Goal: Information Seeking & Learning: Learn about a topic

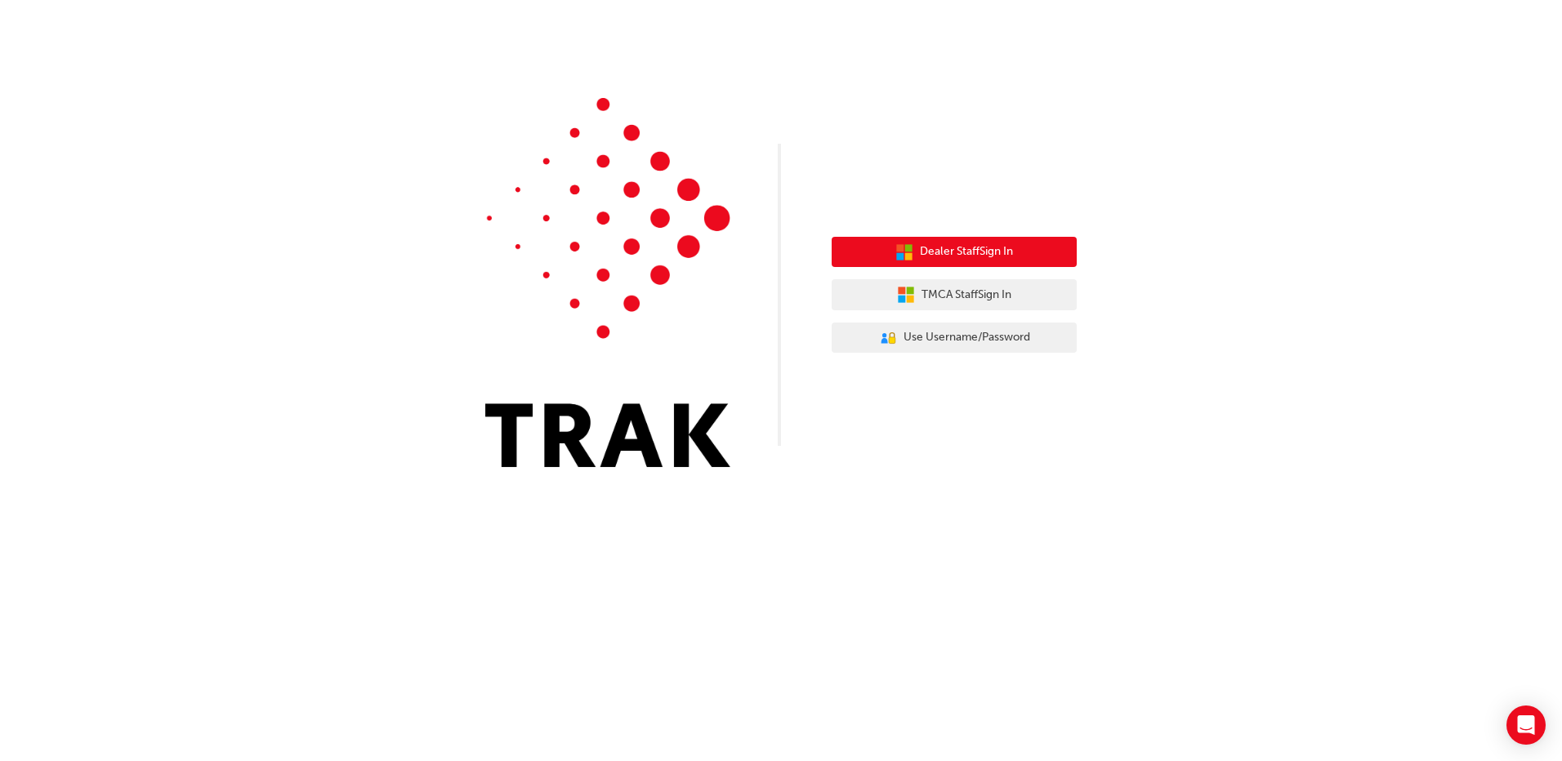
click at [998, 256] on span "Dealer Staff Sign In" at bounding box center [966, 252] width 93 height 19
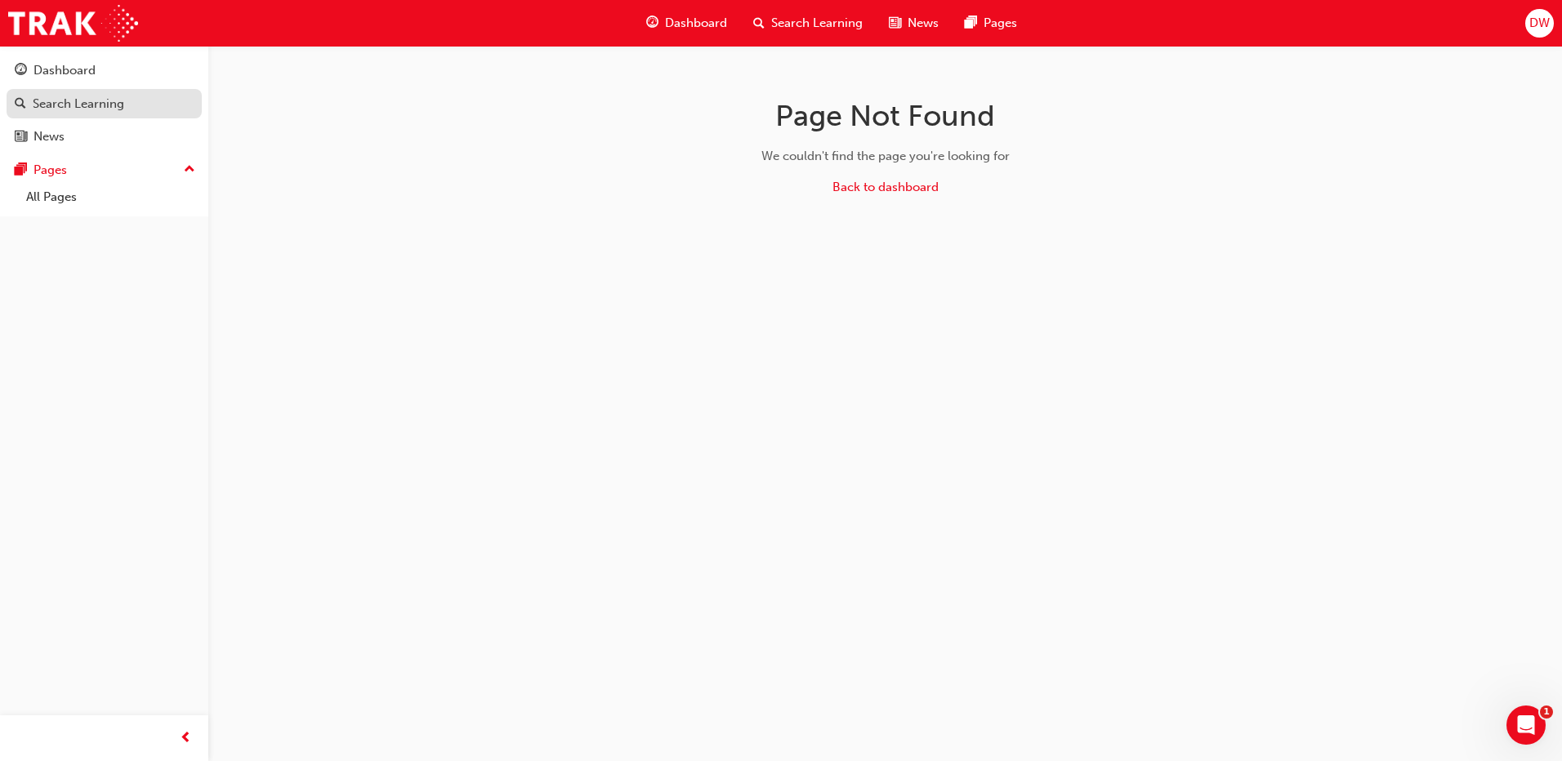
click at [68, 108] on div "Search Learning" at bounding box center [78, 104] width 91 height 19
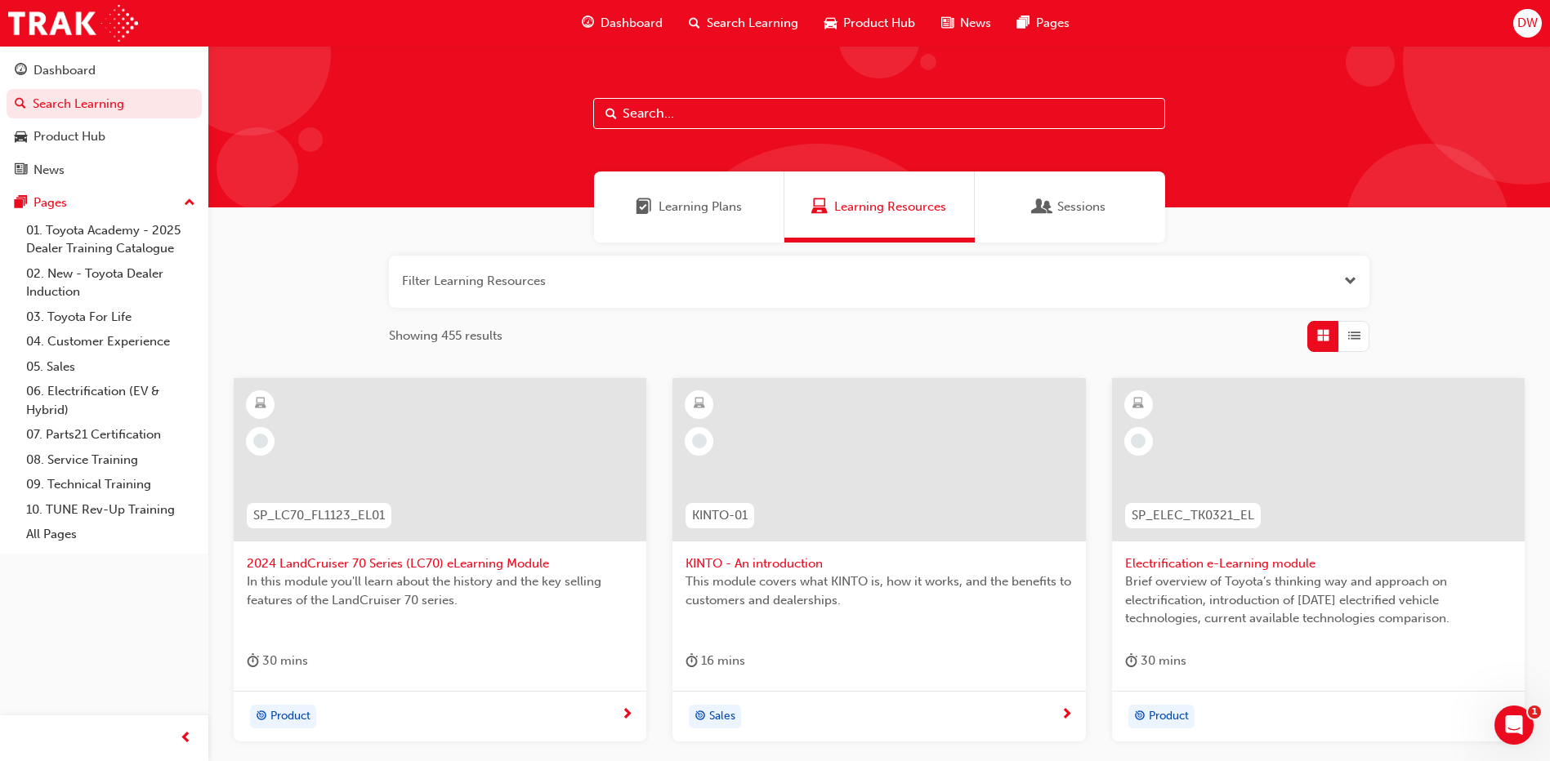
click at [1074, 224] on div "Sessions" at bounding box center [1070, 207] width 190 height 71
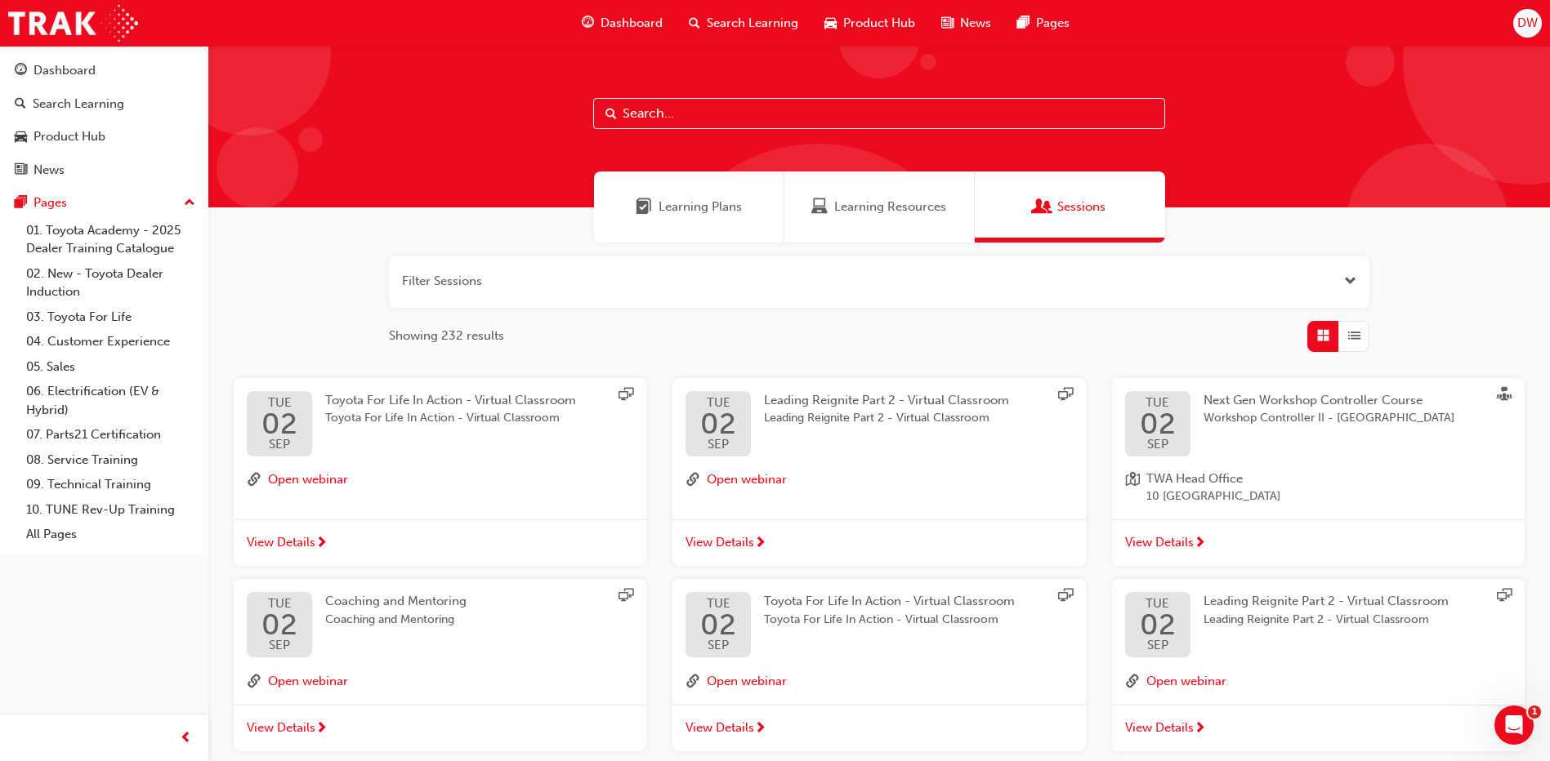
click at [366, 415] on span "Toyota For Life In Action - Virtual Classroom" at bounding box center [450, 418] width 251 height 19
click at [728, 187] on div "Learning Plans" at bounding box center [689, 207] width 190 height 71
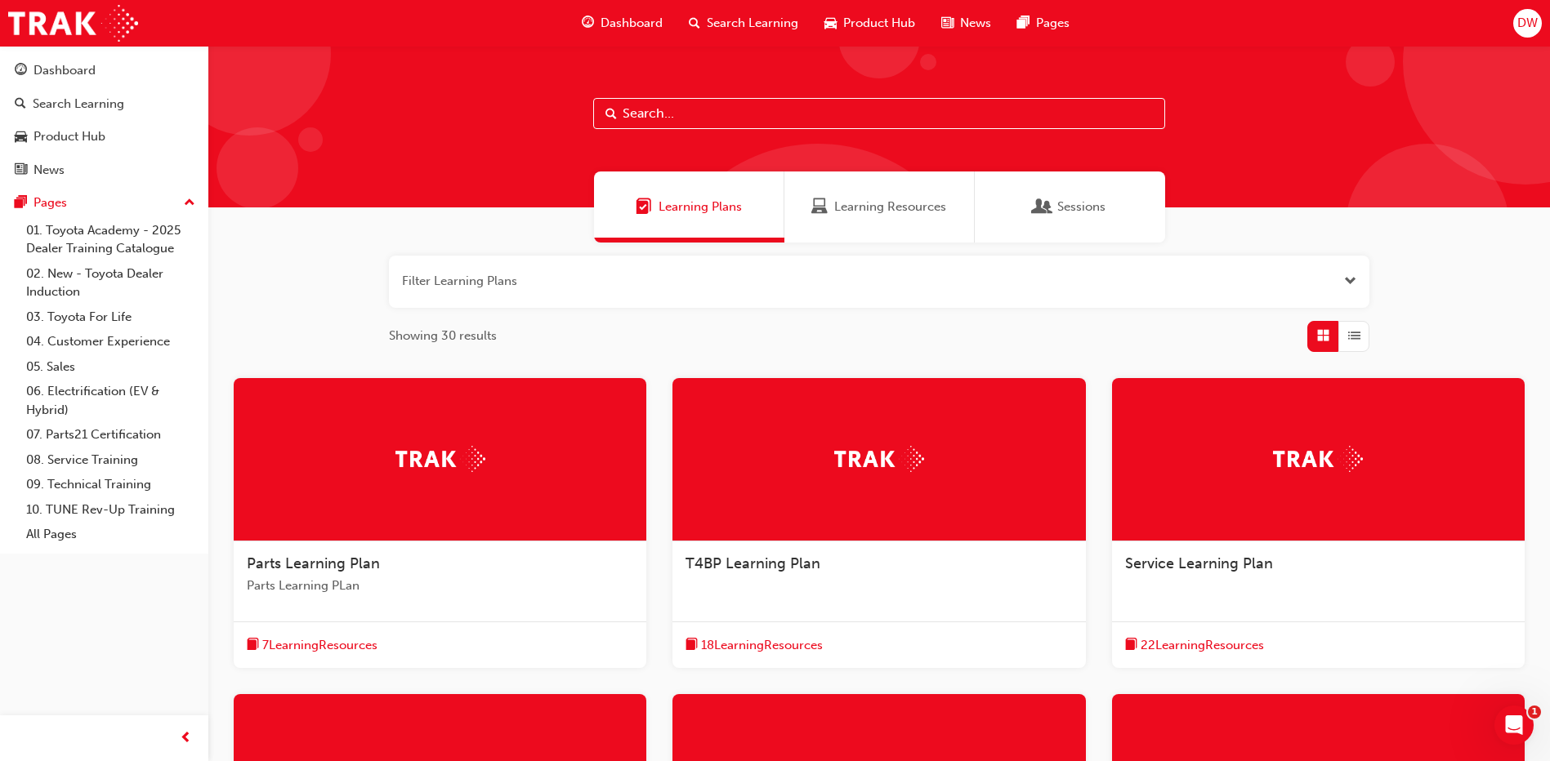
click at [725, 114] on input "text" at bounding box center [879, 113] width 572 height 31
type input "tfl"
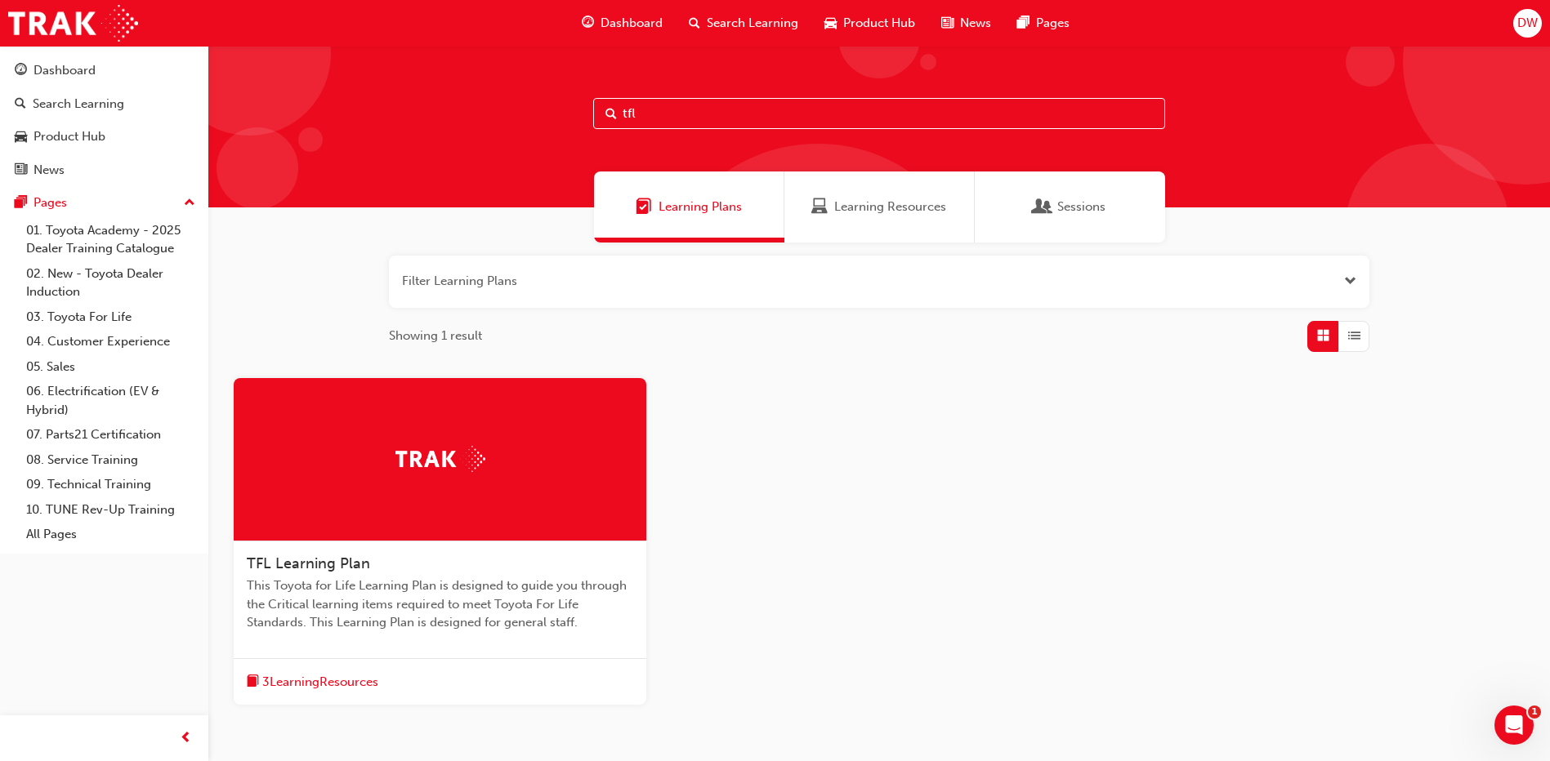
click at [340, 604] on span "This Toyota for Life Learning Plan is designed to guide you through the Critica…" at bounding box center [440, 605] width 386 height 56
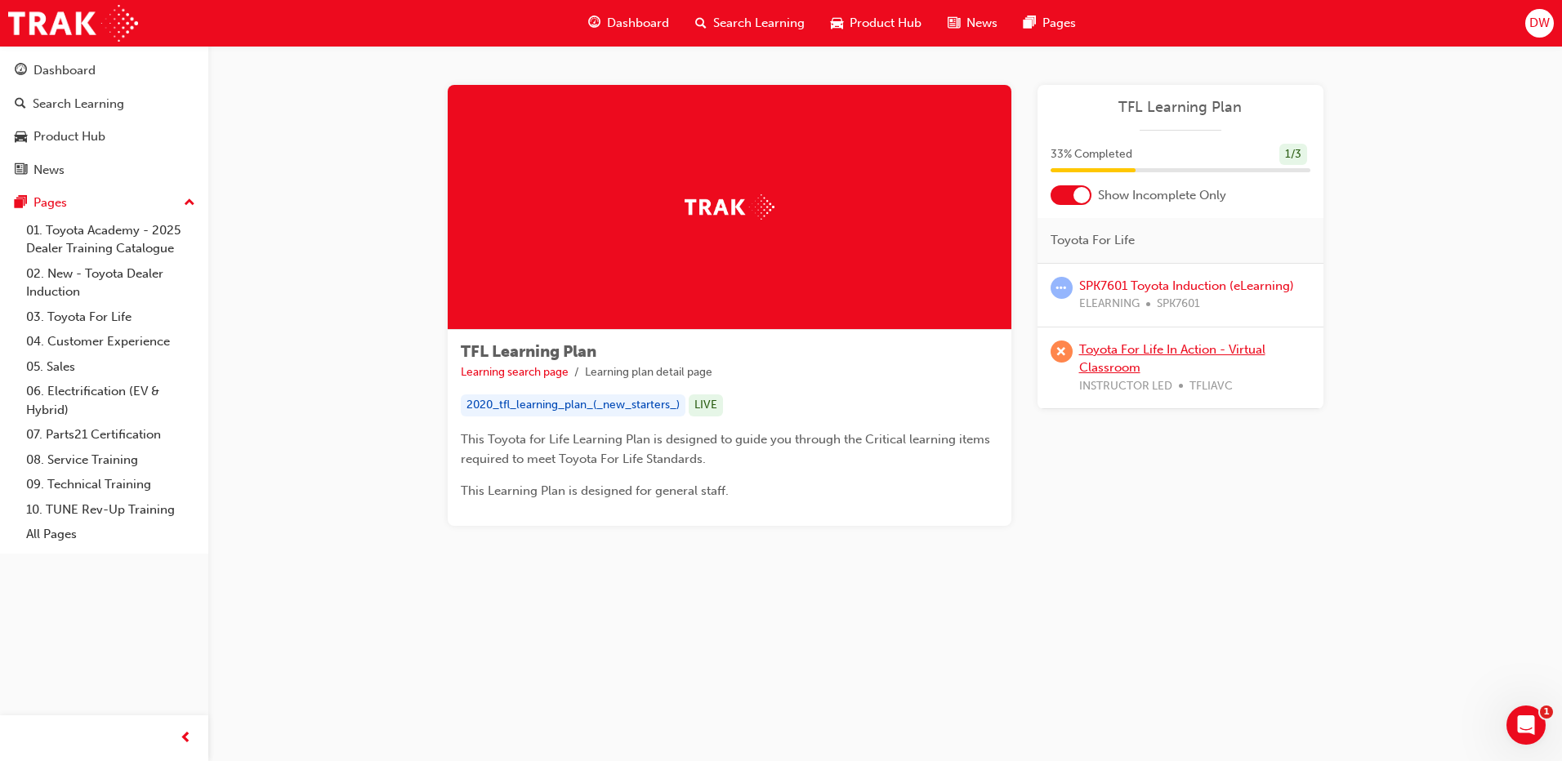
click at [1138, 366] on link "Toyota For Life In Action - Virtual Classroom" at bounding box center [1172, 358] width 186 height 33
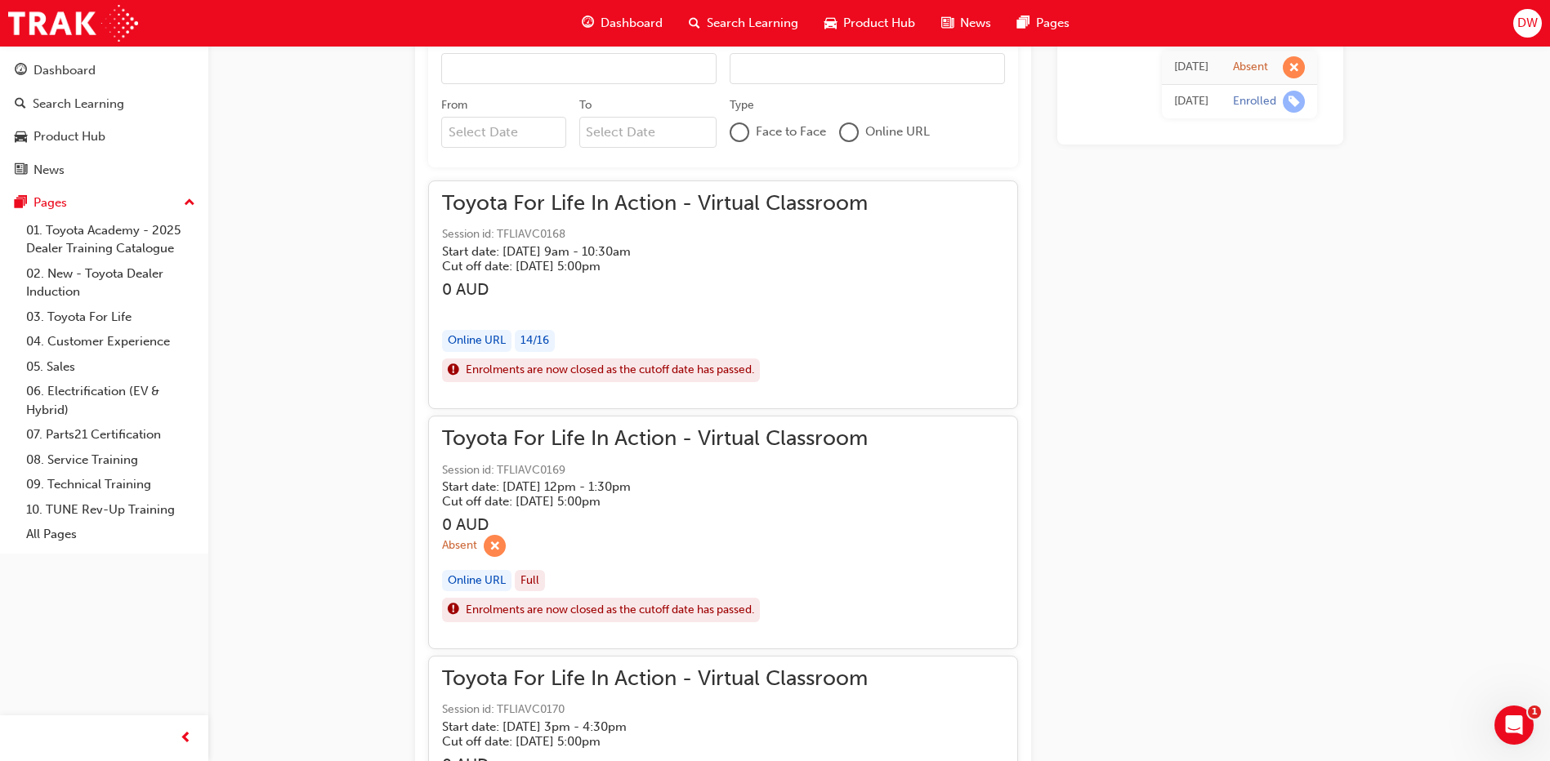
scroll to position [1154, 0]
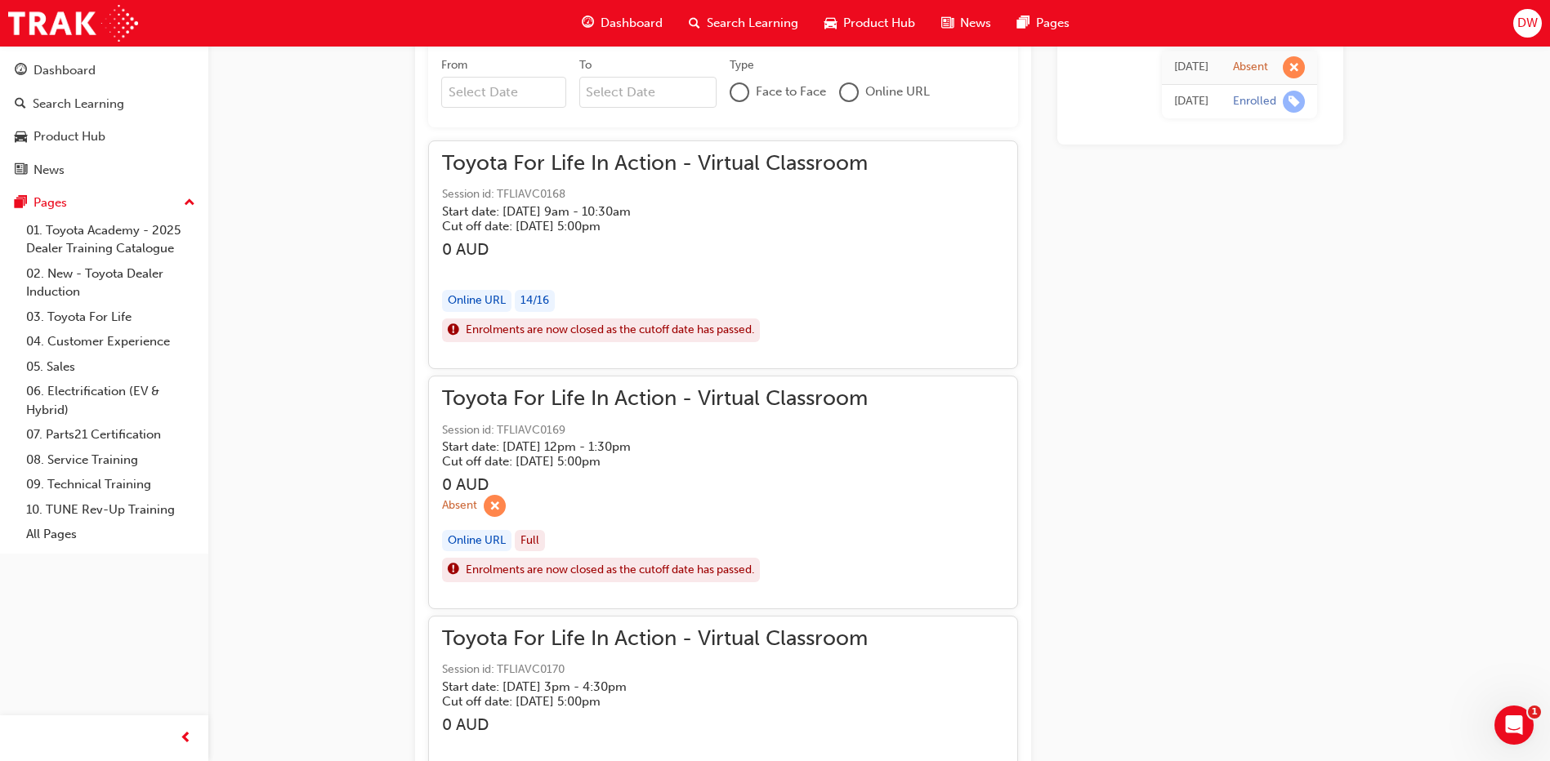
click at [471, 543] on div "Online URL" at bounding box center [476, 541] width 69 height 22
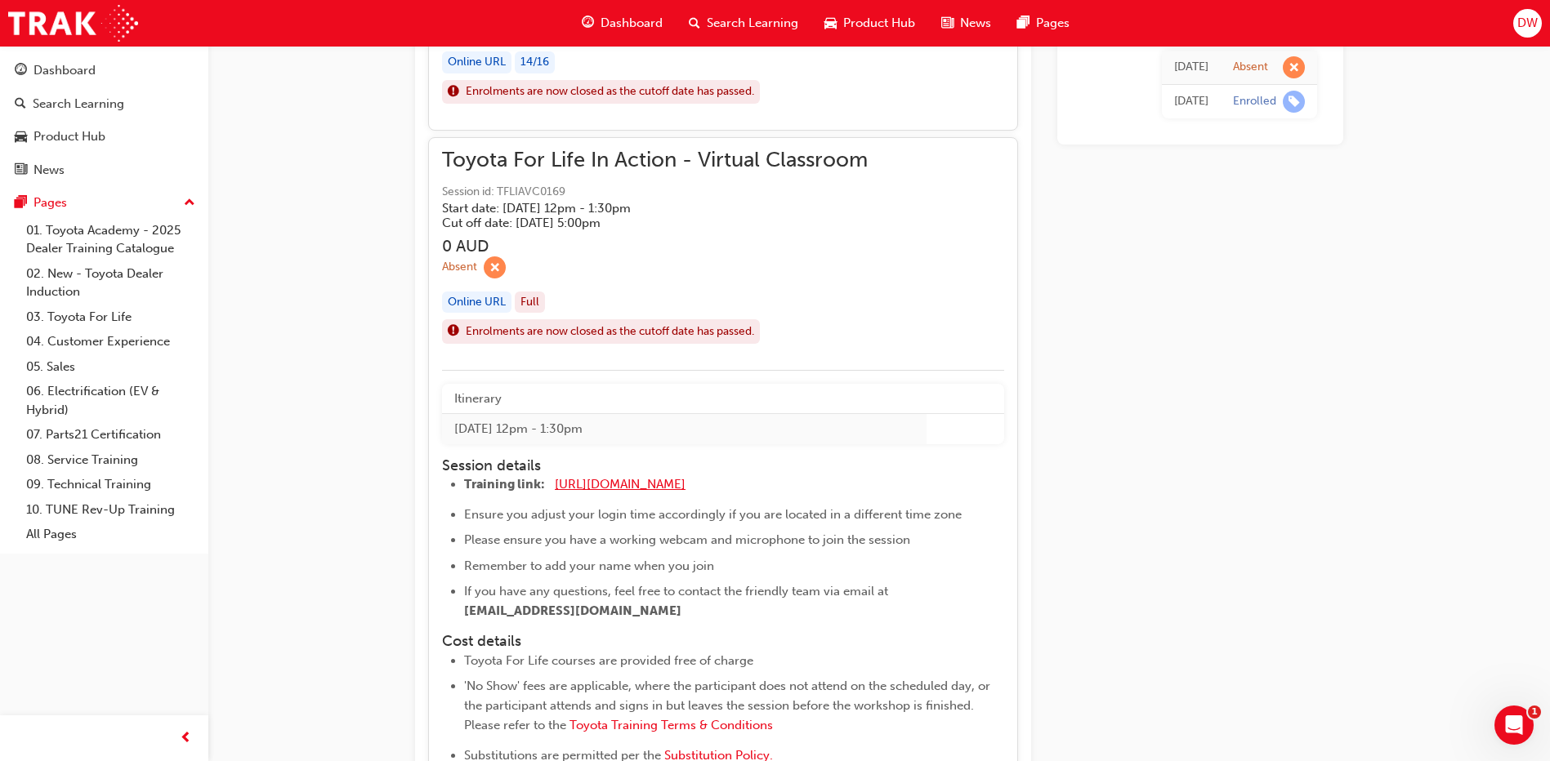
scroll to position [1236, 0]
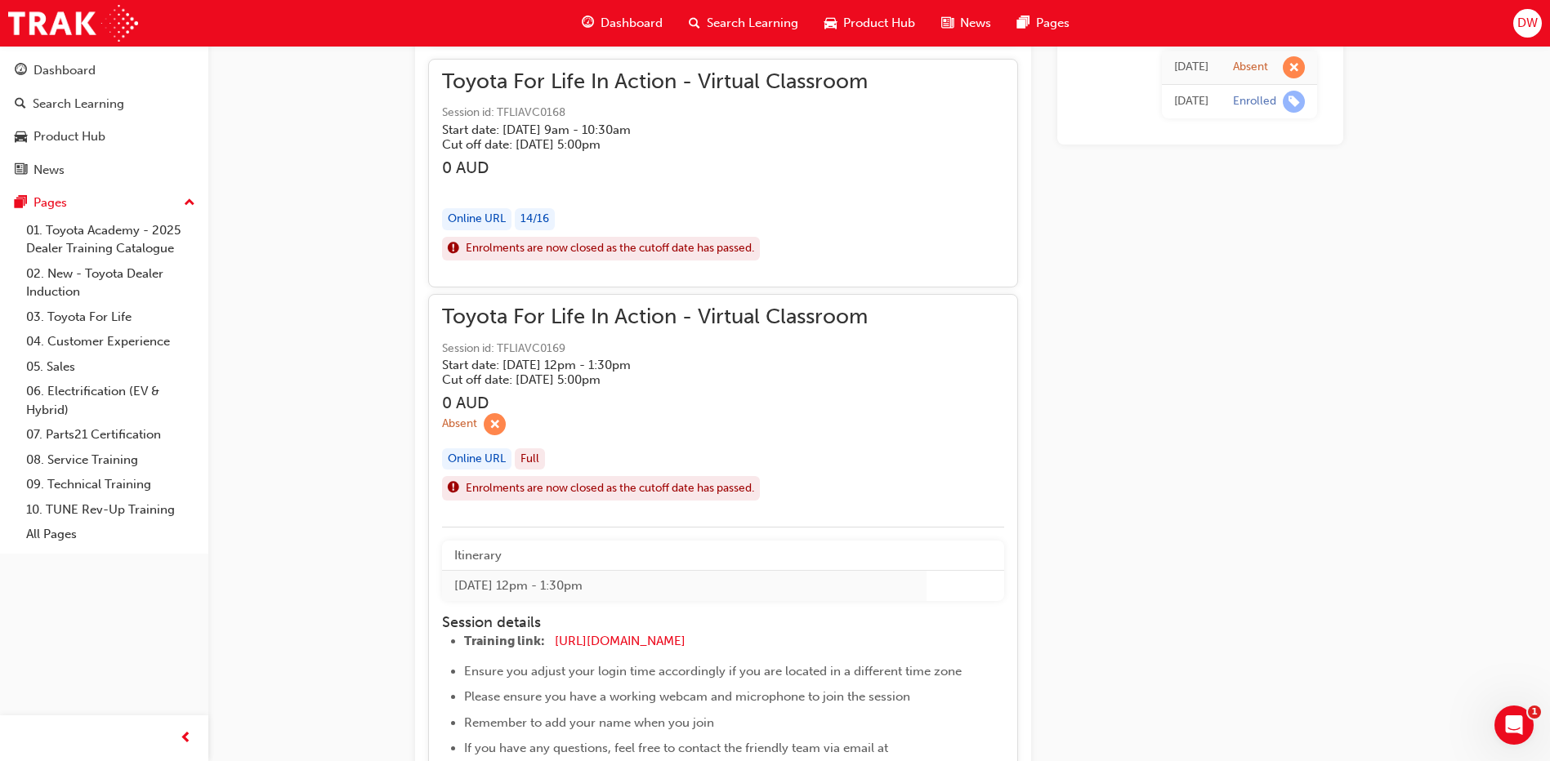
click at [597, 308] on span "Toyota For Life In Action - Virtual Classroom" at bounding box center [655, 317] width 426 height 19
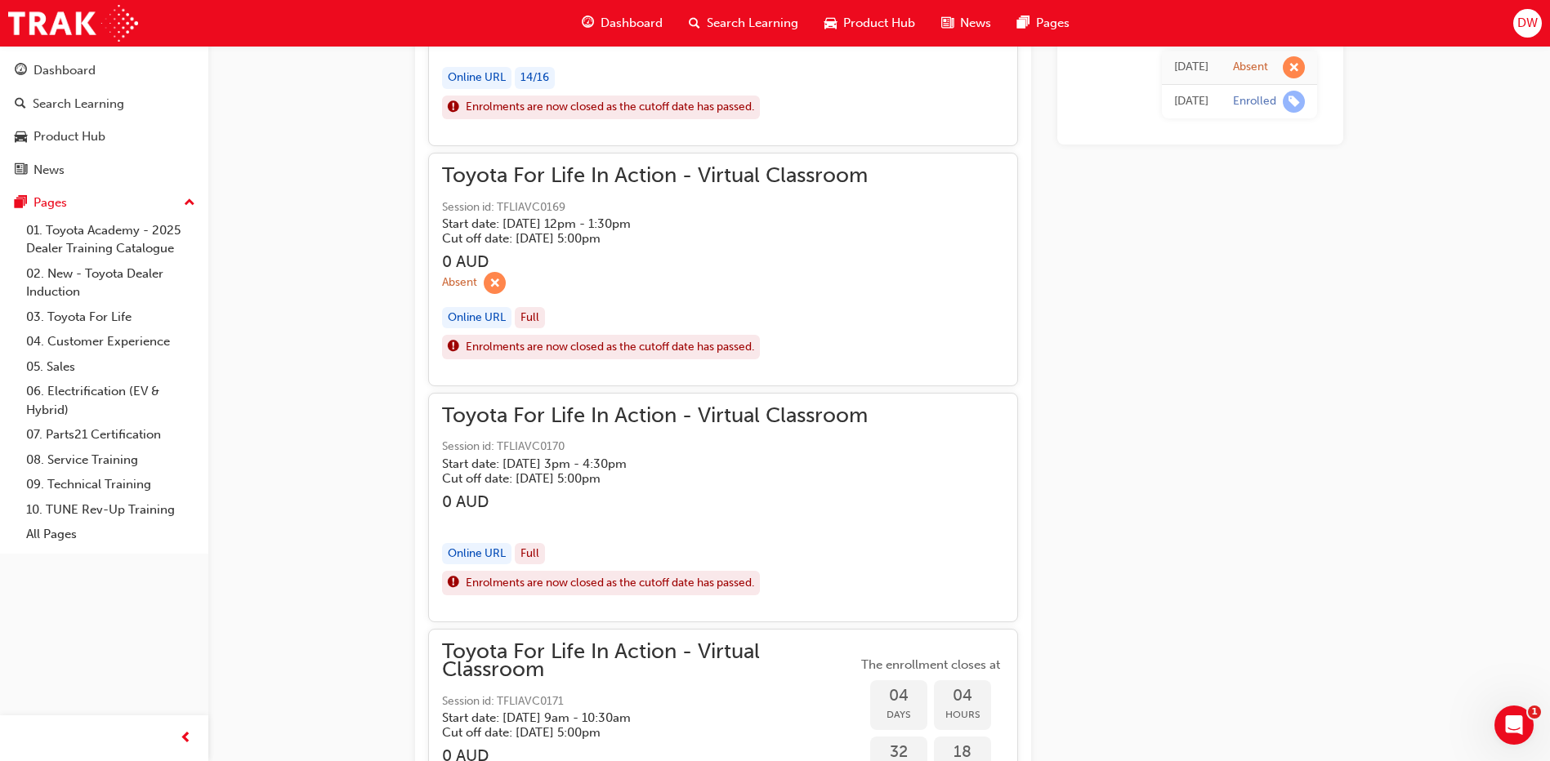
scroll to position [1399, 0]
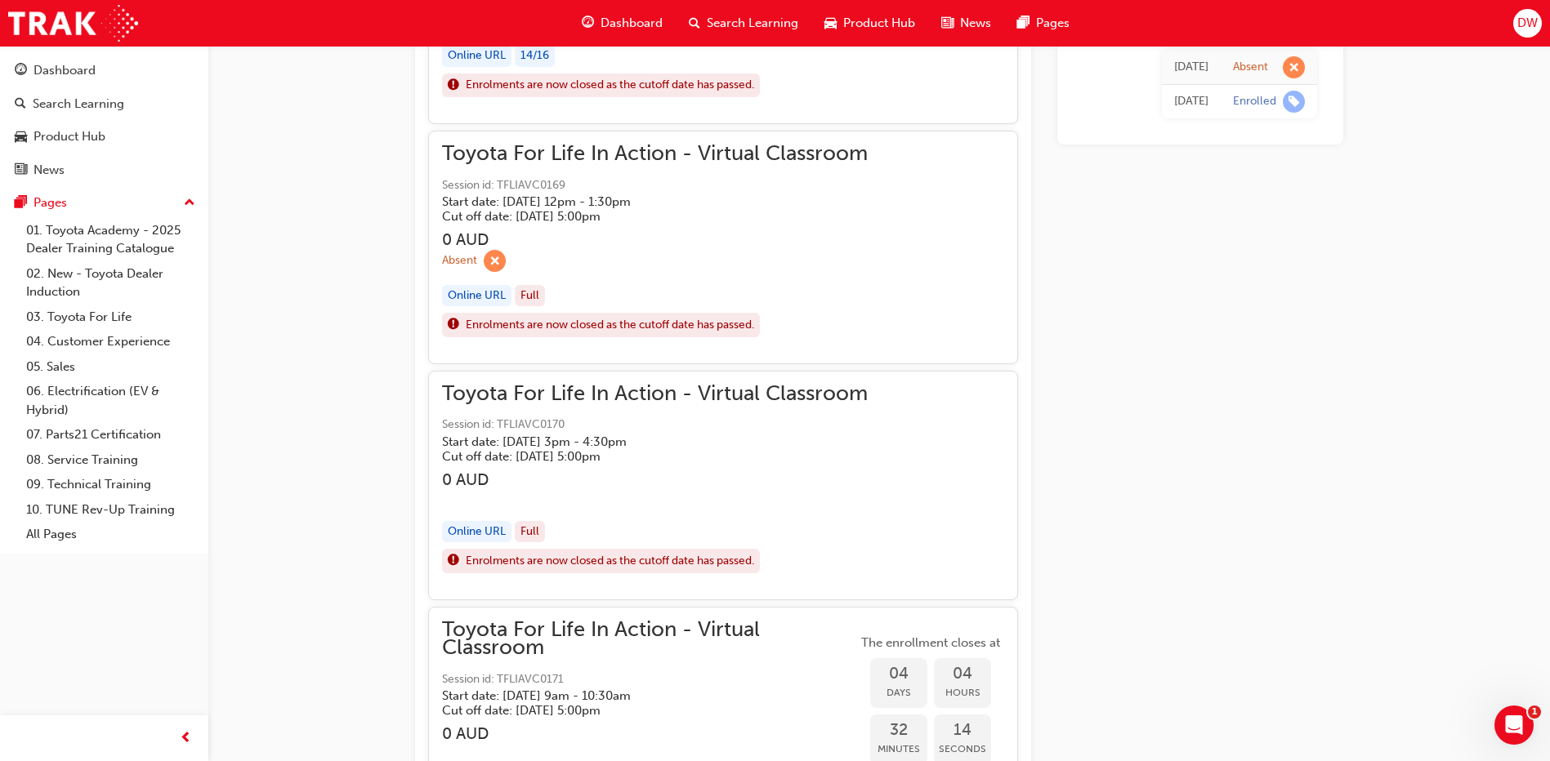
click at [497, 526] on div "Online URL" at bounding box center [476, 532] width 69 height 22
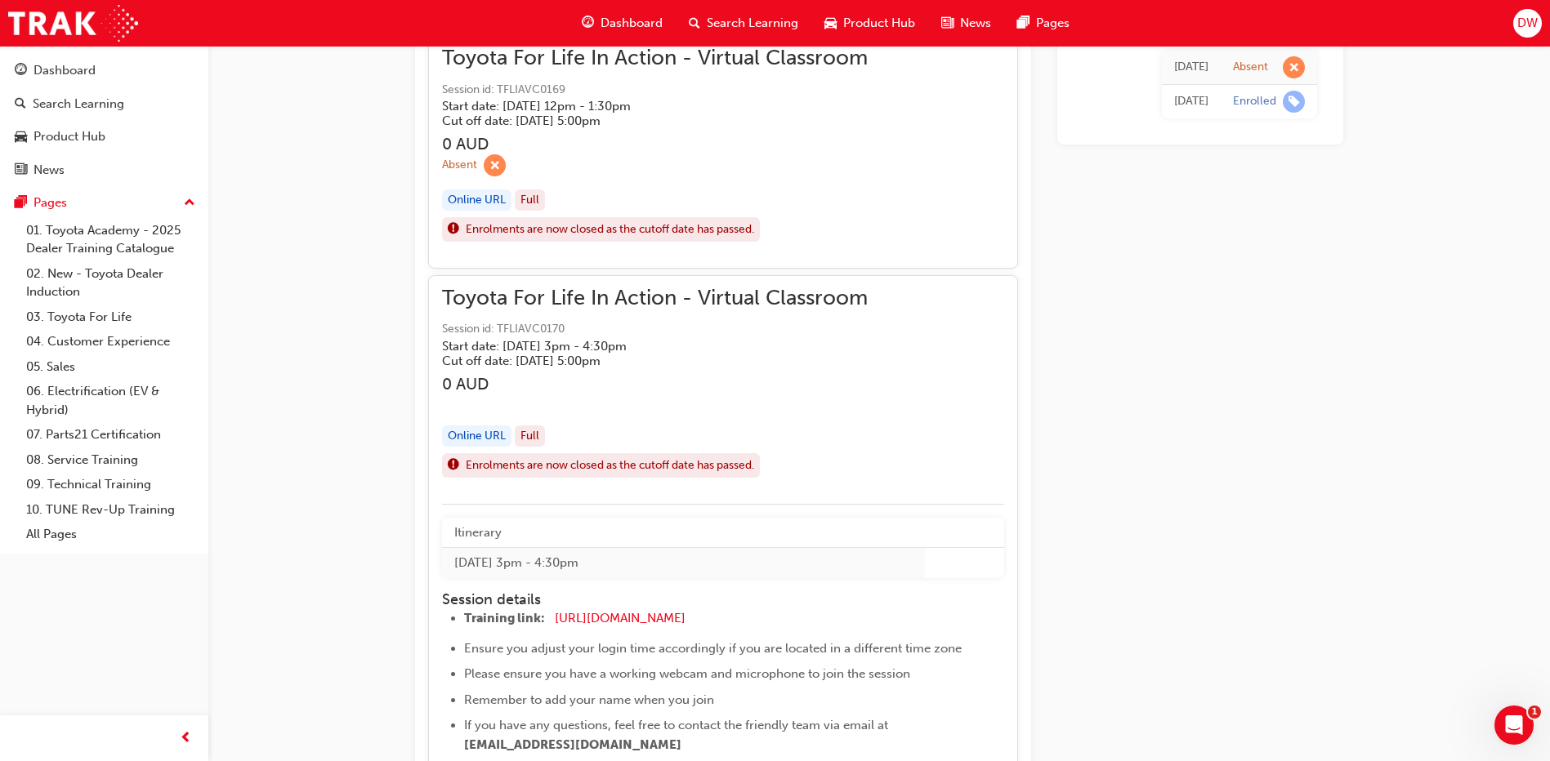
scroll to position [1481, 0]
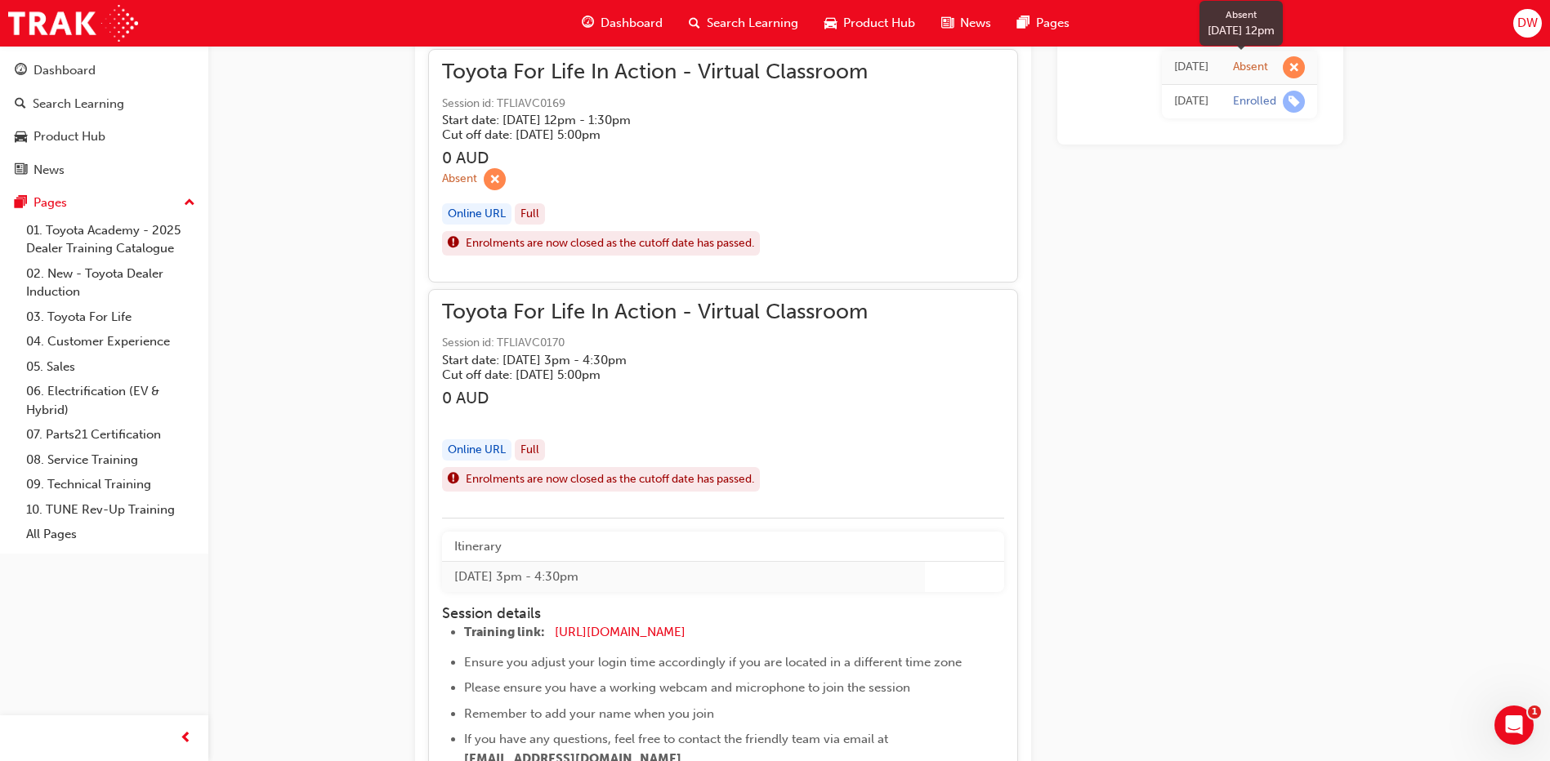
click at [1293, 71] on span "learningRecordVerb_ABSENT-icon" at bounding box center [1293, 67] width 22 height 22
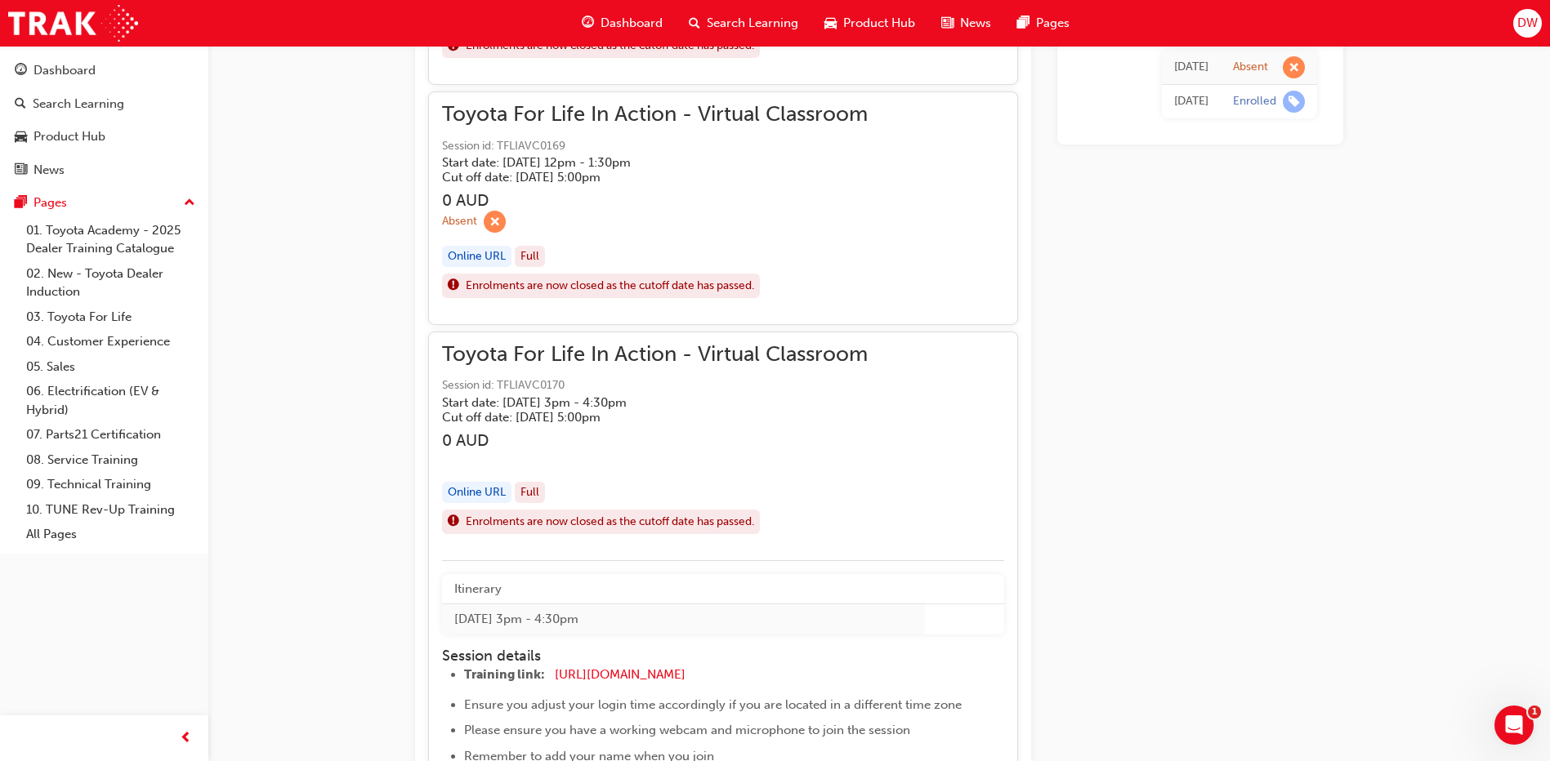
scroll to position [1399, 0]
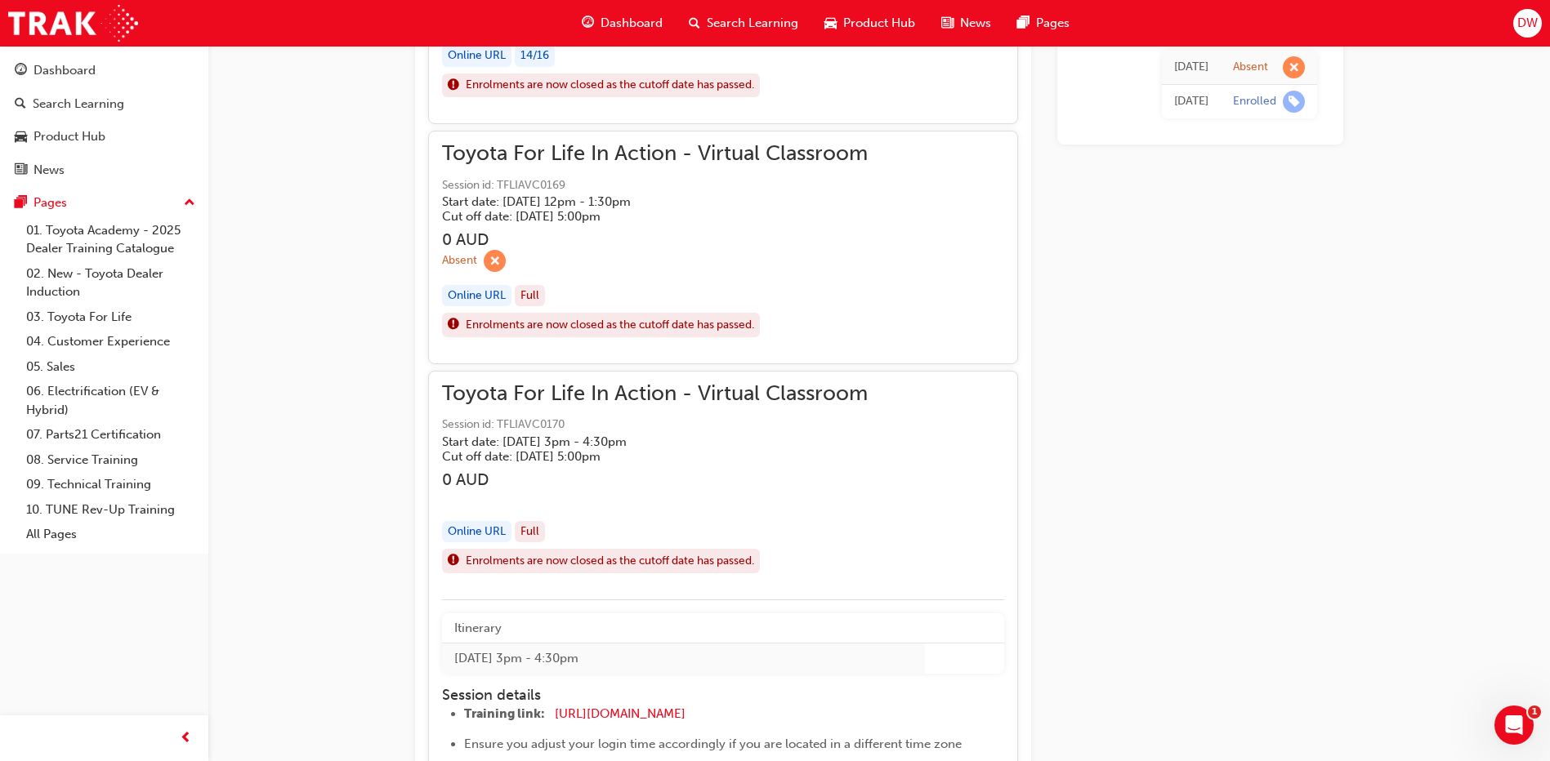
click at [496, 532] on div "Online URL" at bounding box center [476, 532] width 69 height 22
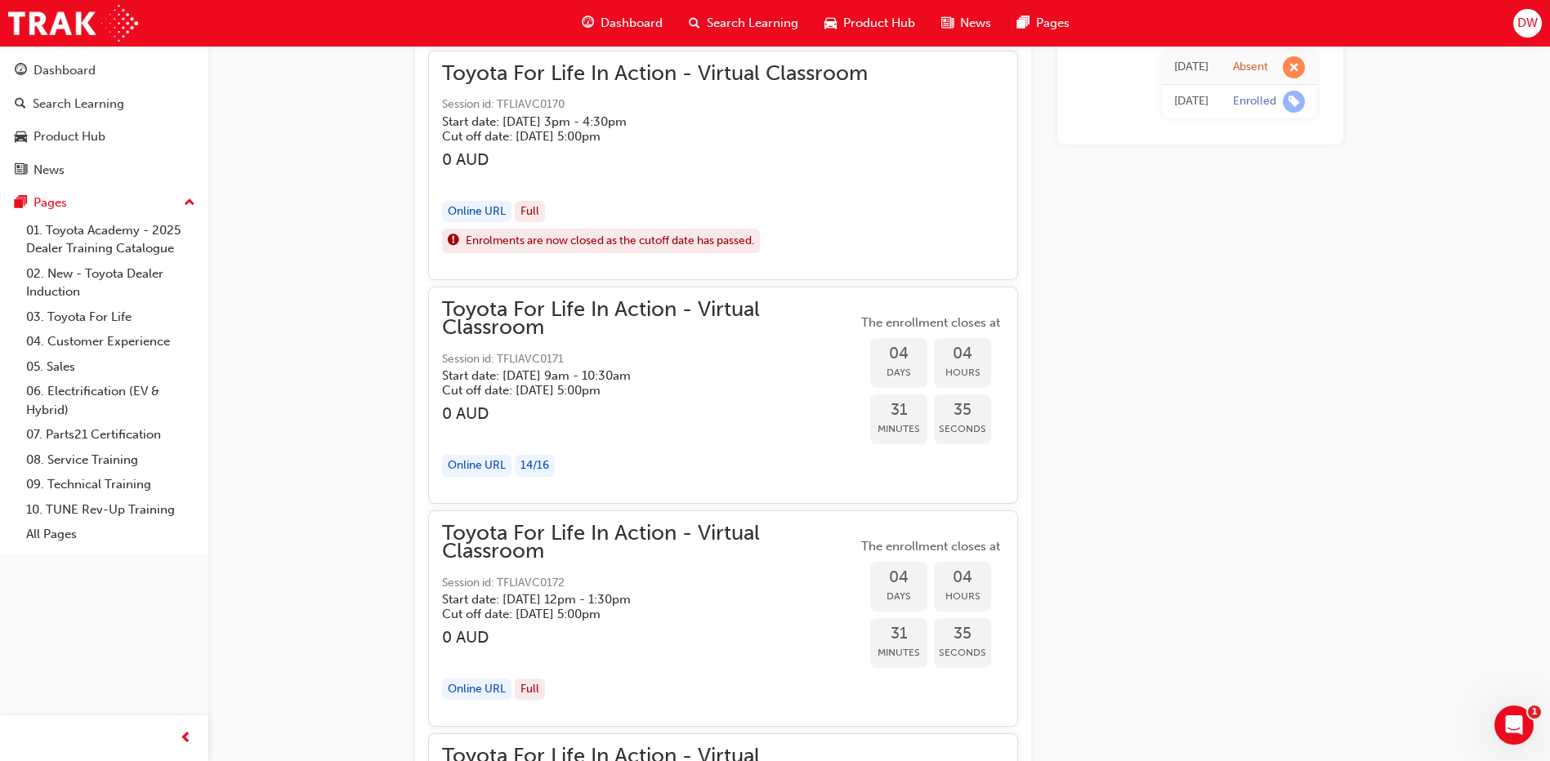
scroll to position [1726, 0]
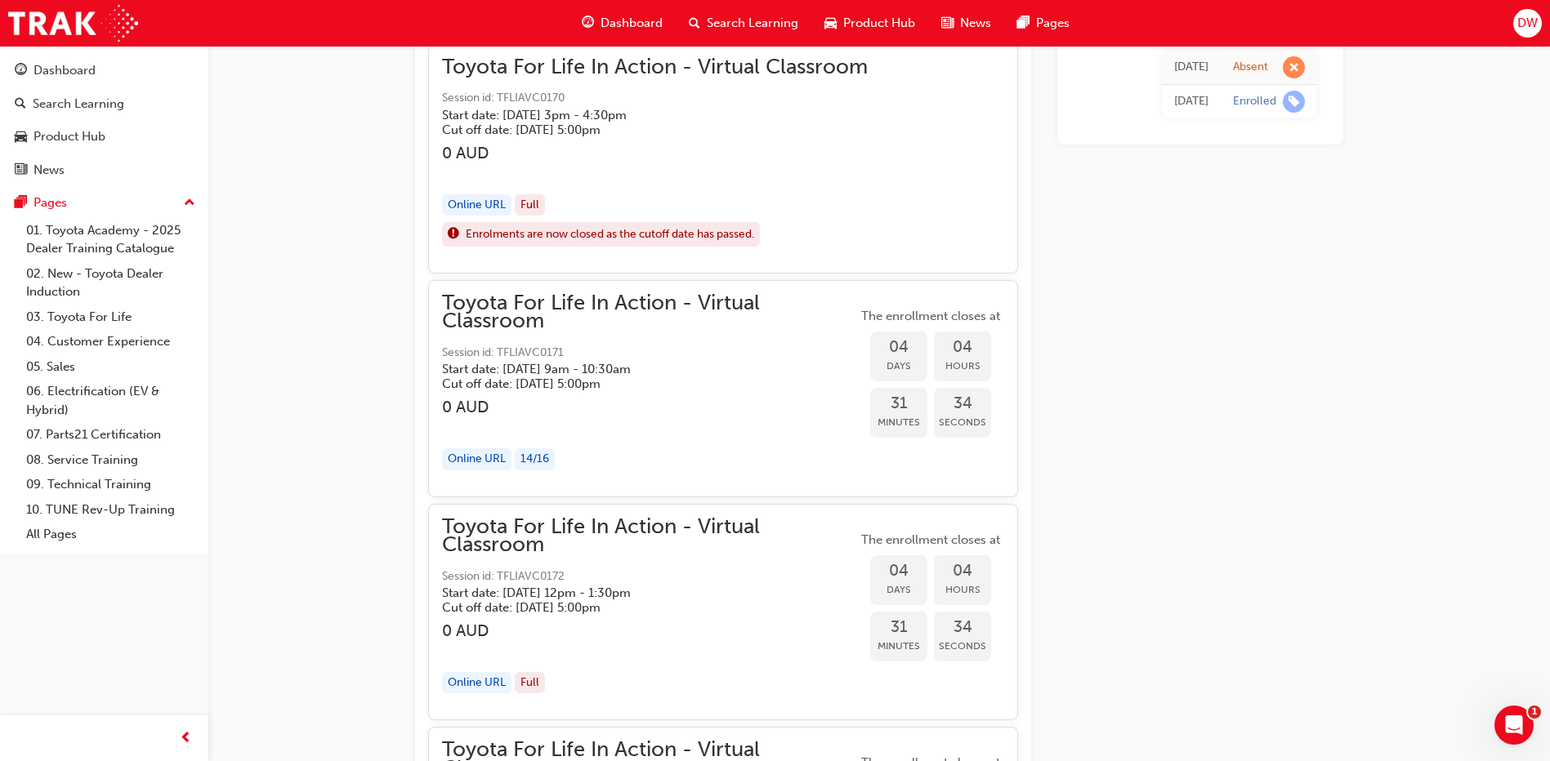
click at [475, 196] on div "Online URL" at bounding box center [476, 205] width 69 height 22
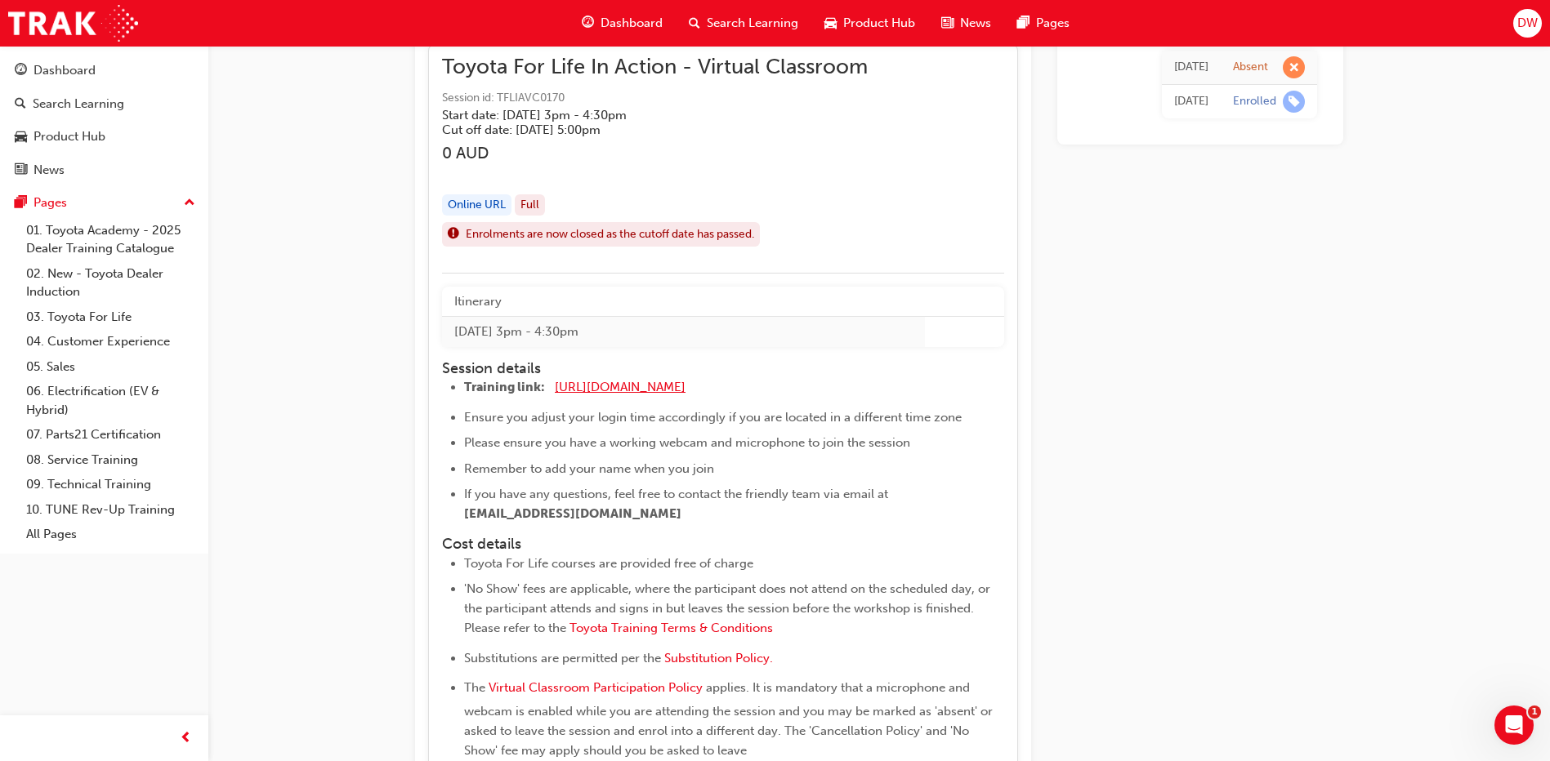
scroll to position [1808, 0]
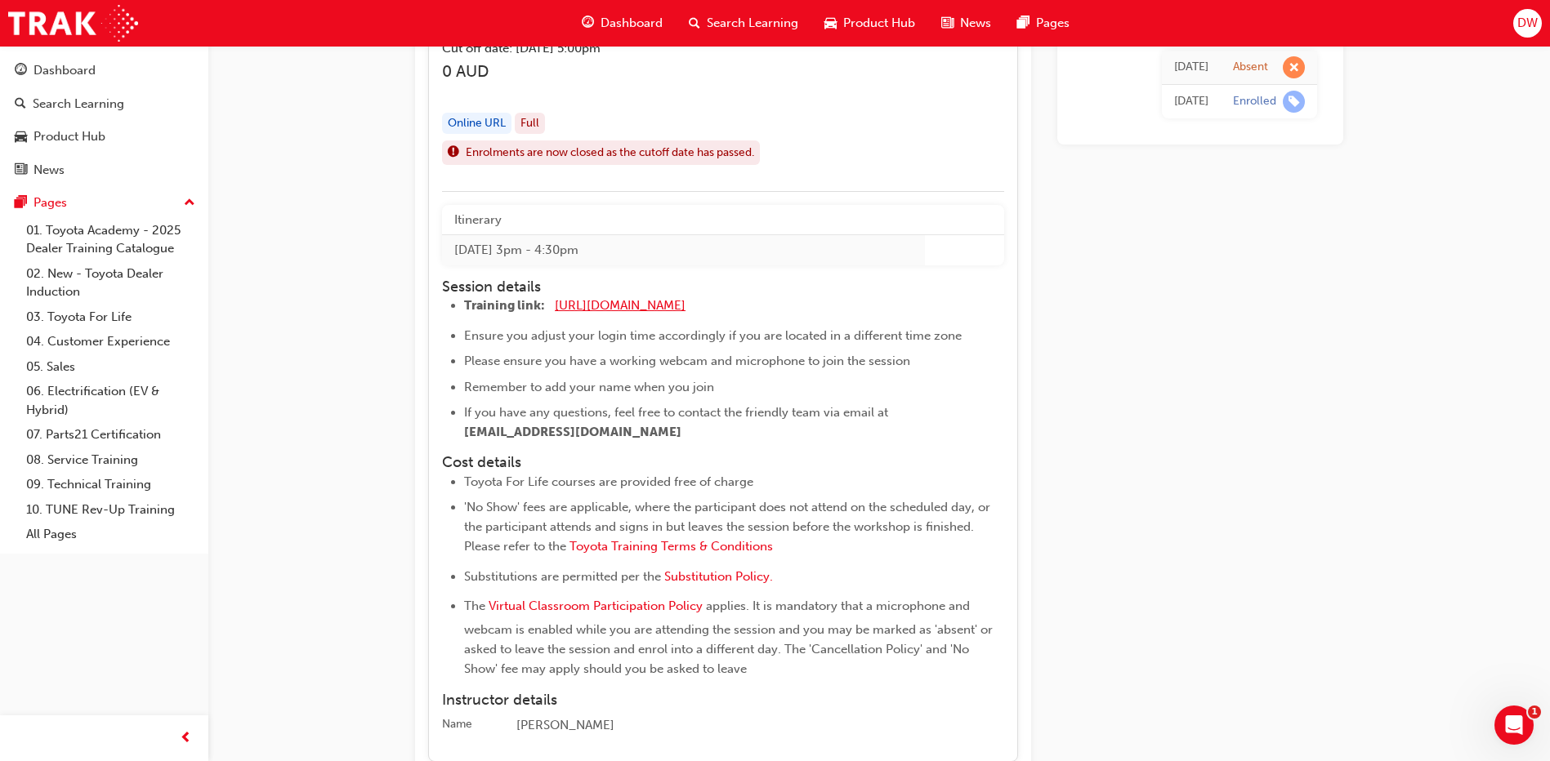
click at [618, 302] on span "https://zoom.us/j/5450758959" at bounding box center [620, 305] width 131 height 15
